Goal: Find specific page/section: Find specific page/section

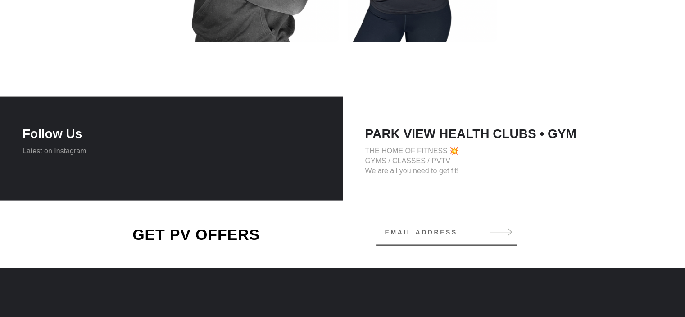
scroll to position [1892, 0]
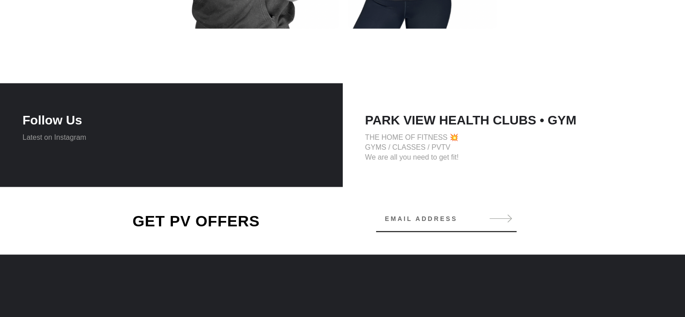
click at [63, 137] on p "Latest on Instagram" at bounding box center [172, 137] width 298 height 10
click at [61, 123] on h4 "Follow Us" at bounding box center [172, 120] width 298 height 15
click at [78, 144] on div "Follow Us Latest on Instagram" at bounding box center [171, 135] width 343 height 104
drag, startPoint x: 227, startPoint y: 136, endPoint x: 248, endPoint y: 141, distance: 21.6
click at [248, 141] on p "Latest on Instagram" at bounding box center [172, 137] width 298 height 10
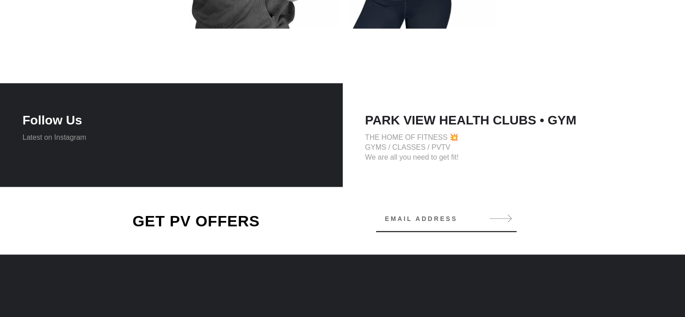
click at [248, 141] on p "Latest on Instagram" at bounding box center [172, 137] width 298 height 10
click at [426, 172] on div "PARK VIEW HEALTH CLUBS • GYM THE HOME OF FITNESS 💥 GYMS / CLASSES / PVTV We are…" at bounding box center [514, 135] width 343 height 104
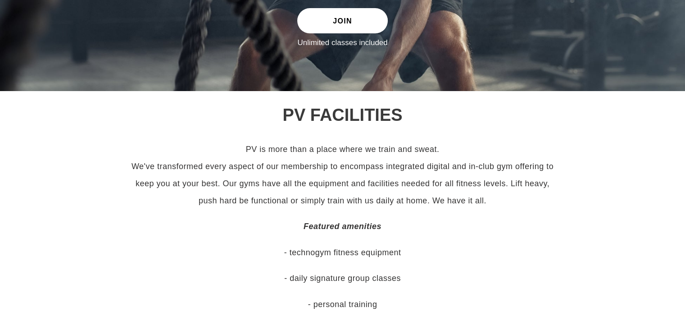
scroll to position [0, 0]
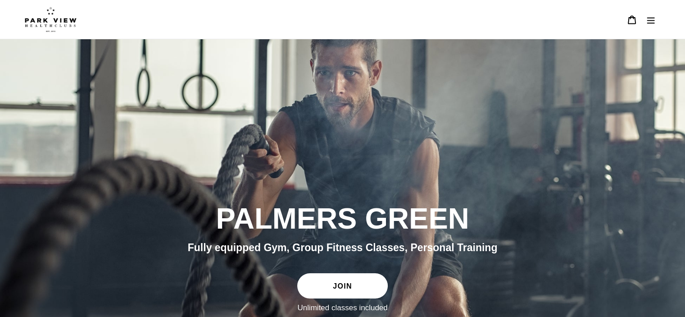
click at [648, 20] on icon "Menu" at bounding box center [651, 20] width 8 height 6
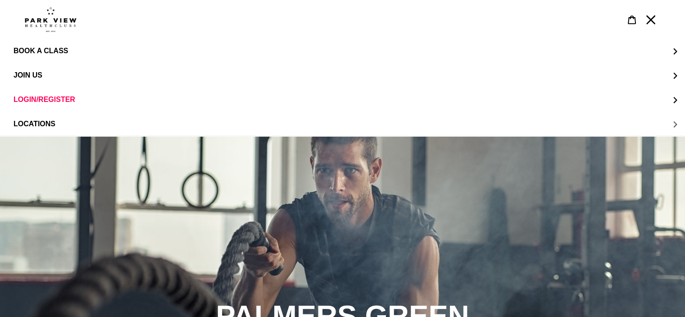
click at [45, 126] on span "LOCATIONS" at bounding box center [35, 124] width 42 height 8
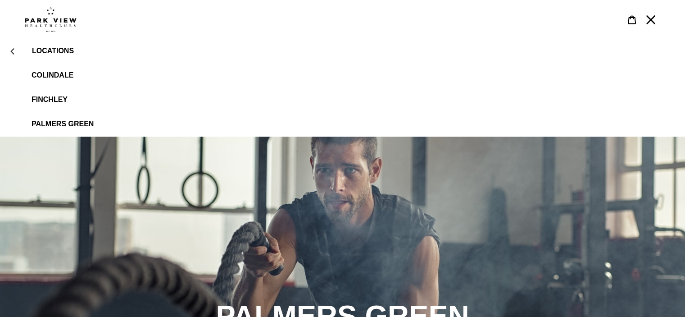
click at [59, 123] on span "Palmers Green" at bounding box center [63, 124] width 62 height 8
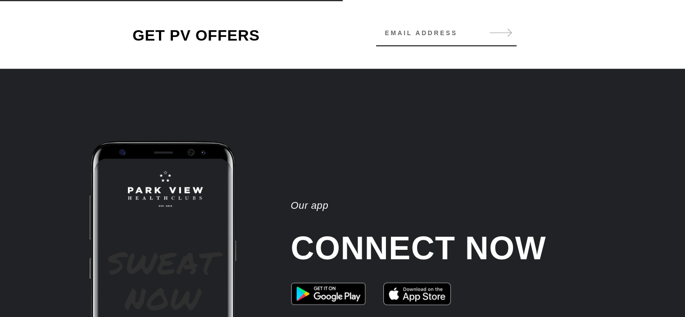
scroll to position [1414, 0]
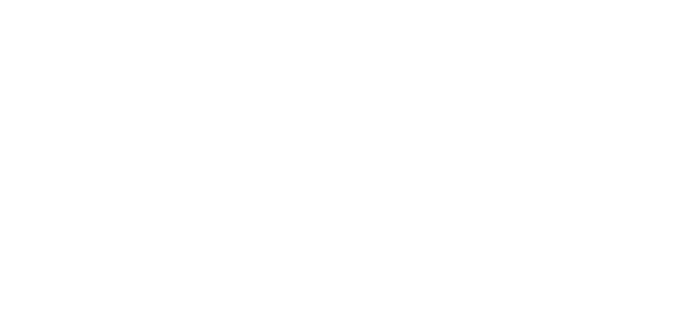
scroll to position [1036, 0]
